Goal: Transaction & Acquisition: Purchase product/service

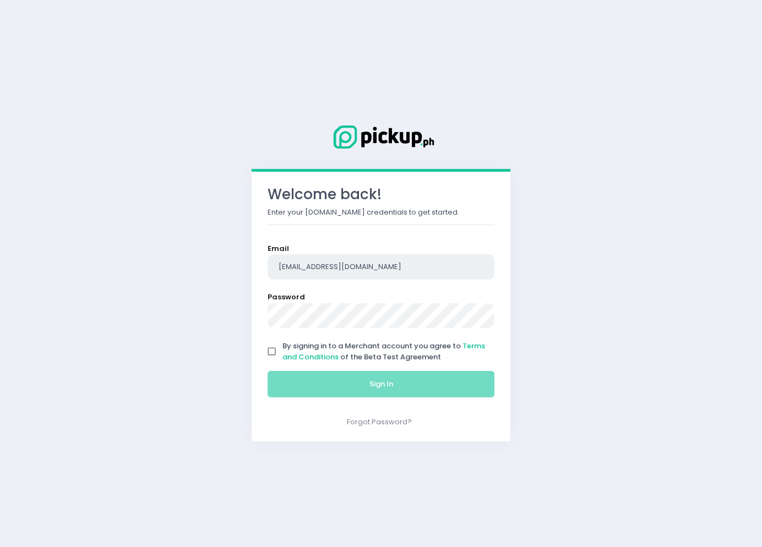
click at [307, 259] on input "[EMAIL_ADDRESS][DOMAIN_NAME]" at bounding box center [381, 266] width 227 height 25
drag, startPoint x: 383, startPoint y: 262, endPoint x: 225, endPoint y: 253, distance: 158.3
click at [225, 253] on div "Welcome back! Enter your [DOMAIN_NAME] credentials to get started. Email [EMAIL…" at bounding box center [381, 273] width 762 height 547
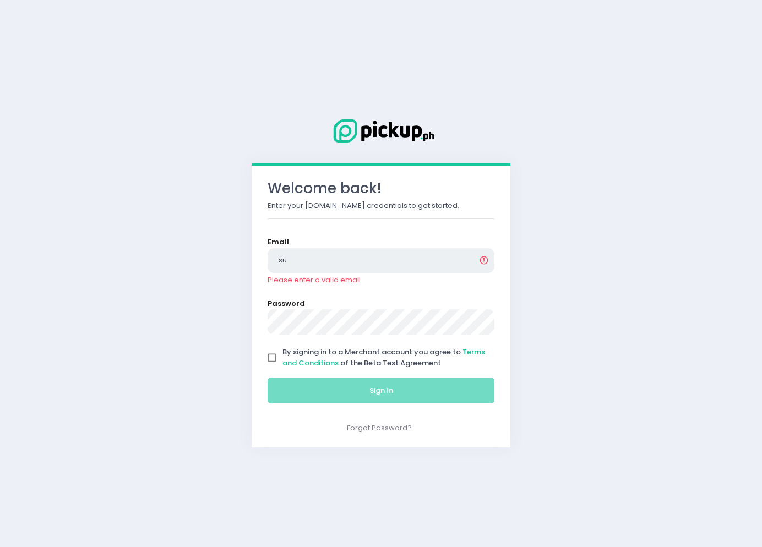
type input "[EMAIL_ADDRESS][DOMAIN_NAME]"
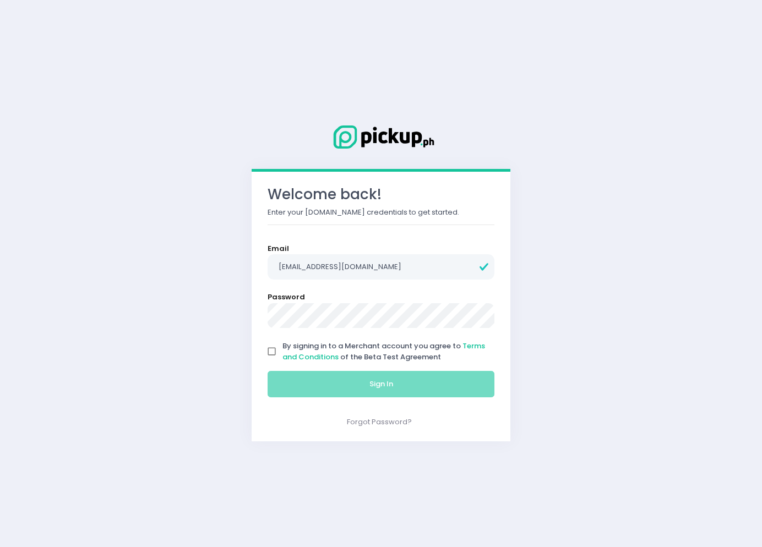
click at [274, 358] on input "By signing in to a Merchant account you agree to Terms and Conditions of the Be…" at bounding box center [271, 351] width 21 height 21
checkbox input "true"
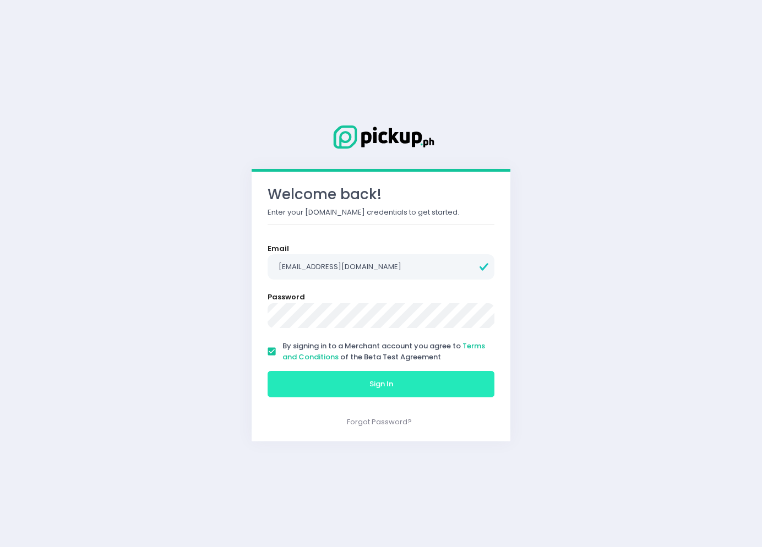
click at [290, 376] on button "Sign In" at bounding box center [381, 384] width 227 height 26
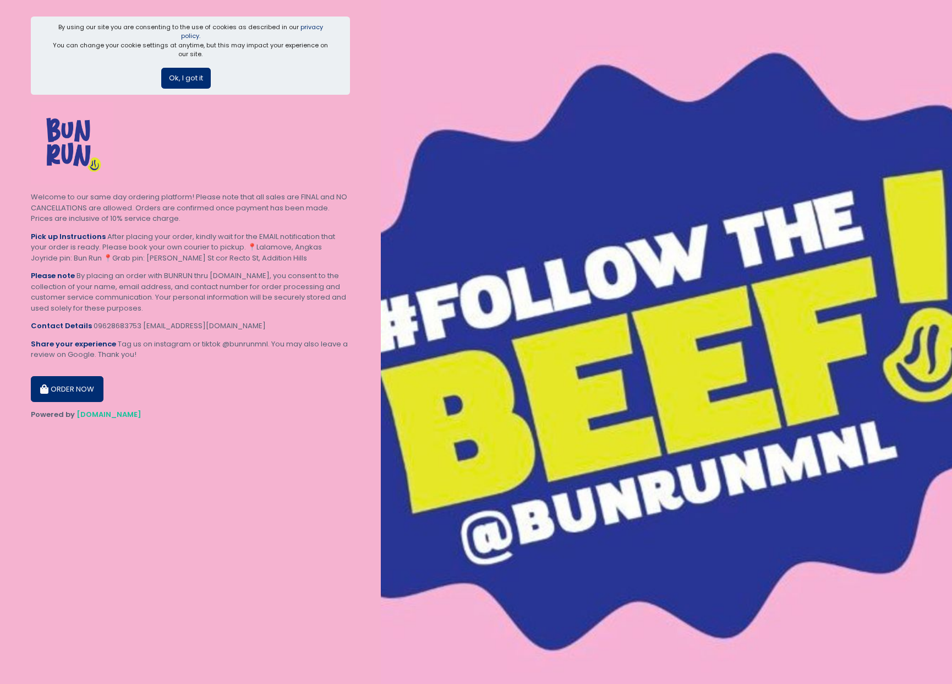
click at [71, 376] on button "ORDER NOW" at bounding box center [67, 389] width 73 height 26
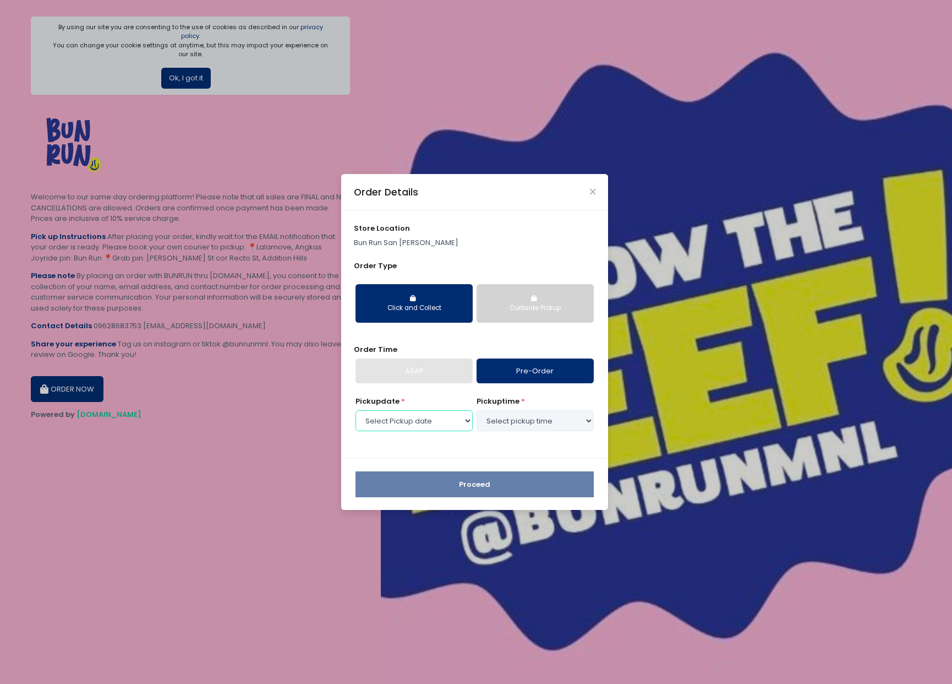
click at [437, 417] on select "Select Pickup date Wednesday, Oct 8th Thursday, Oct 9th" at bounding box center [414, 420] width 117 height 21
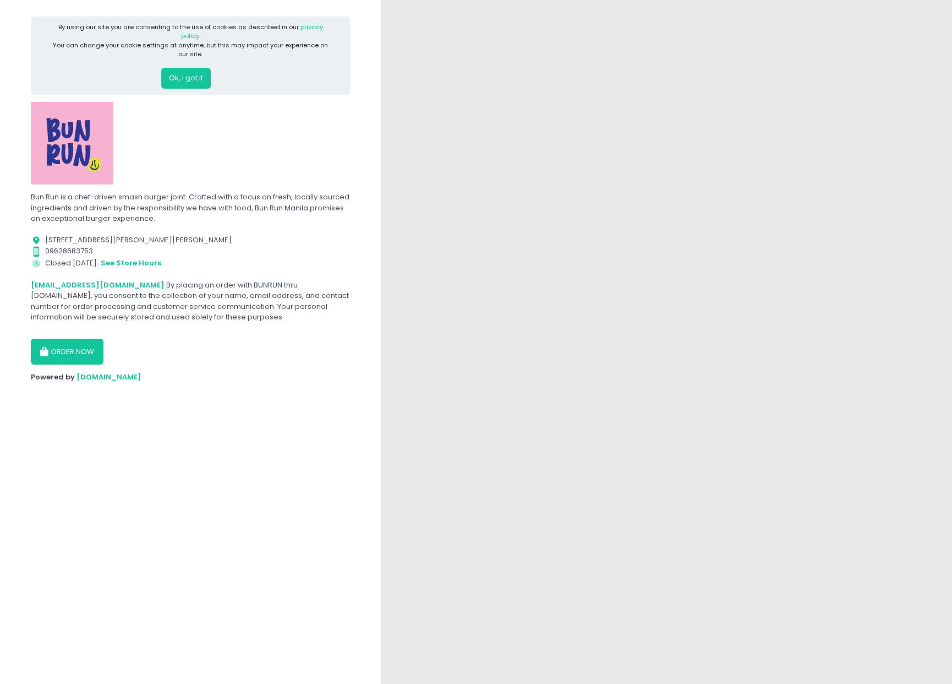
click at [203, 68] on button "Ok, I got it" at bounding box center [186, 78] width 50 height 21
